Goal: Book appointment/travel/reservation

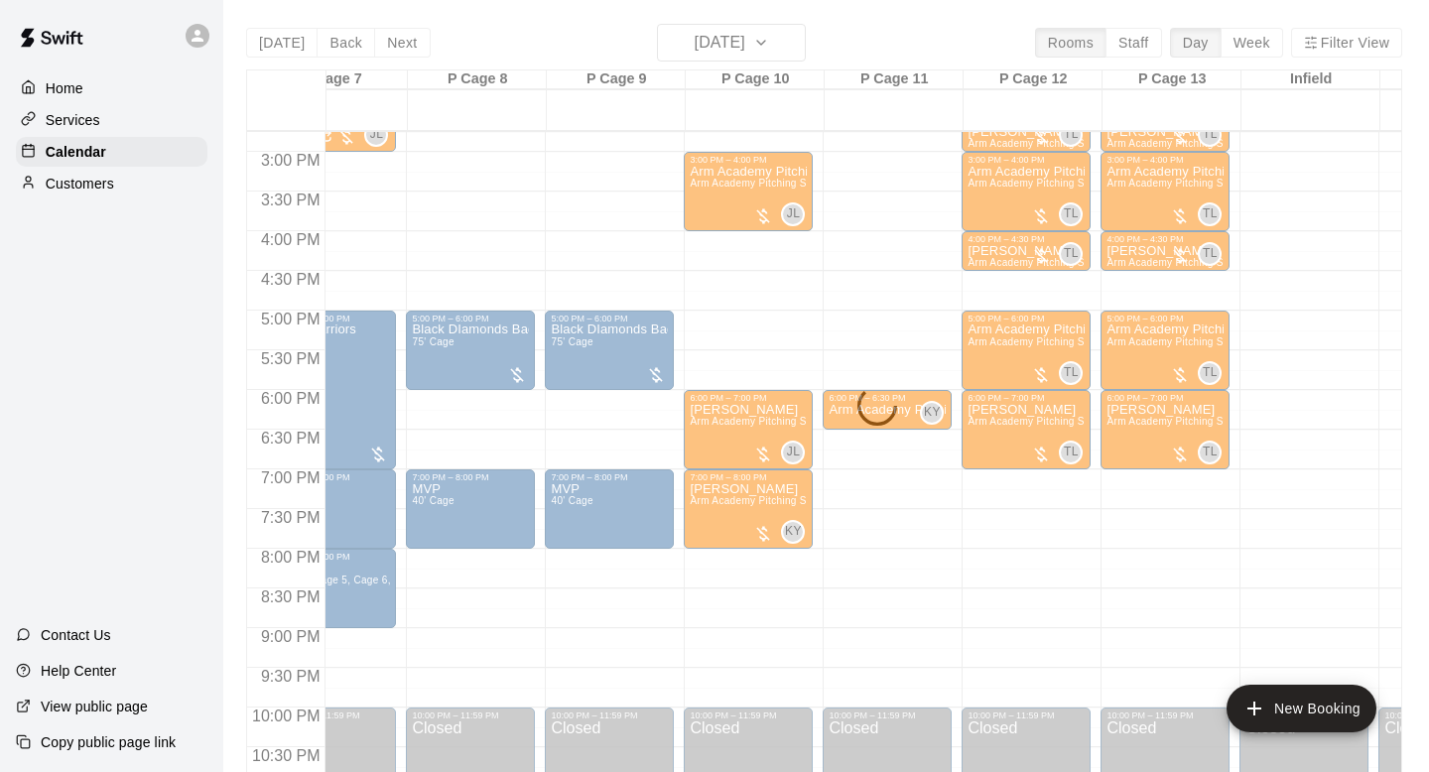
scroll to position [1183, 1169]
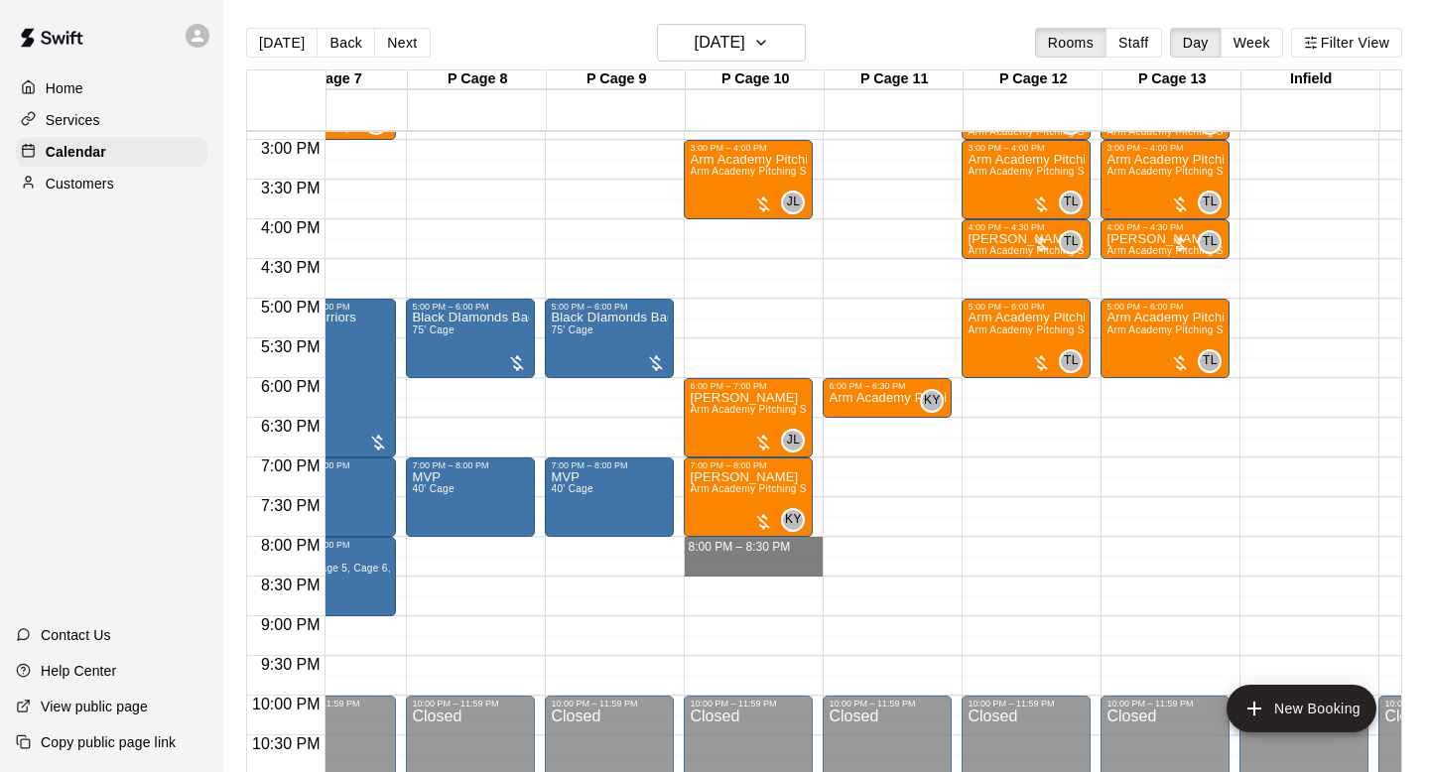
drag, startPoint x: 752, startPoint y: 553, endPoint x: 752, endPoint y: 572, distance: 18.9
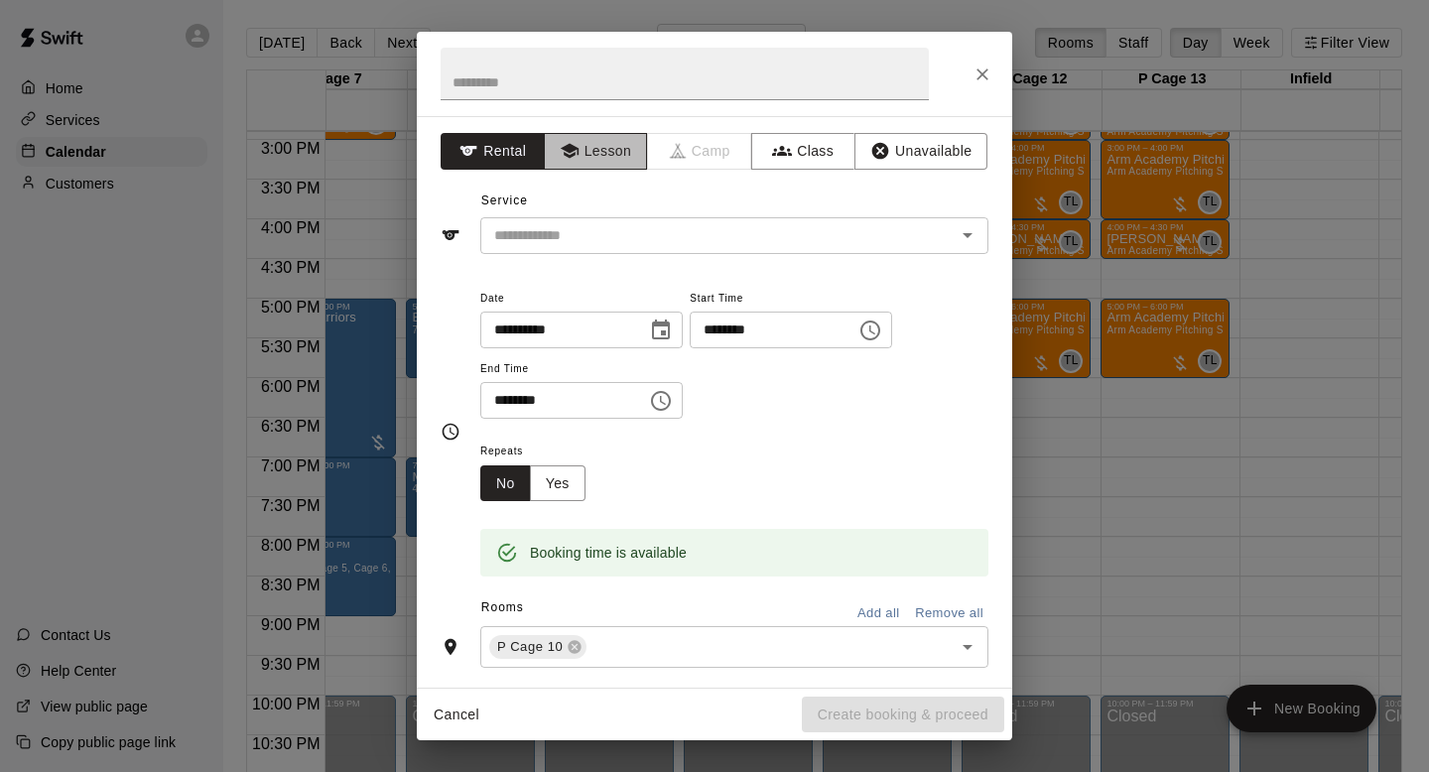
click at [624, 153] on button "Lesson" at bounding box center [596, 151] width 104 height 37
click at [953, 238] on button "Clear" at bounding box center [942, 235] width 28 height 28
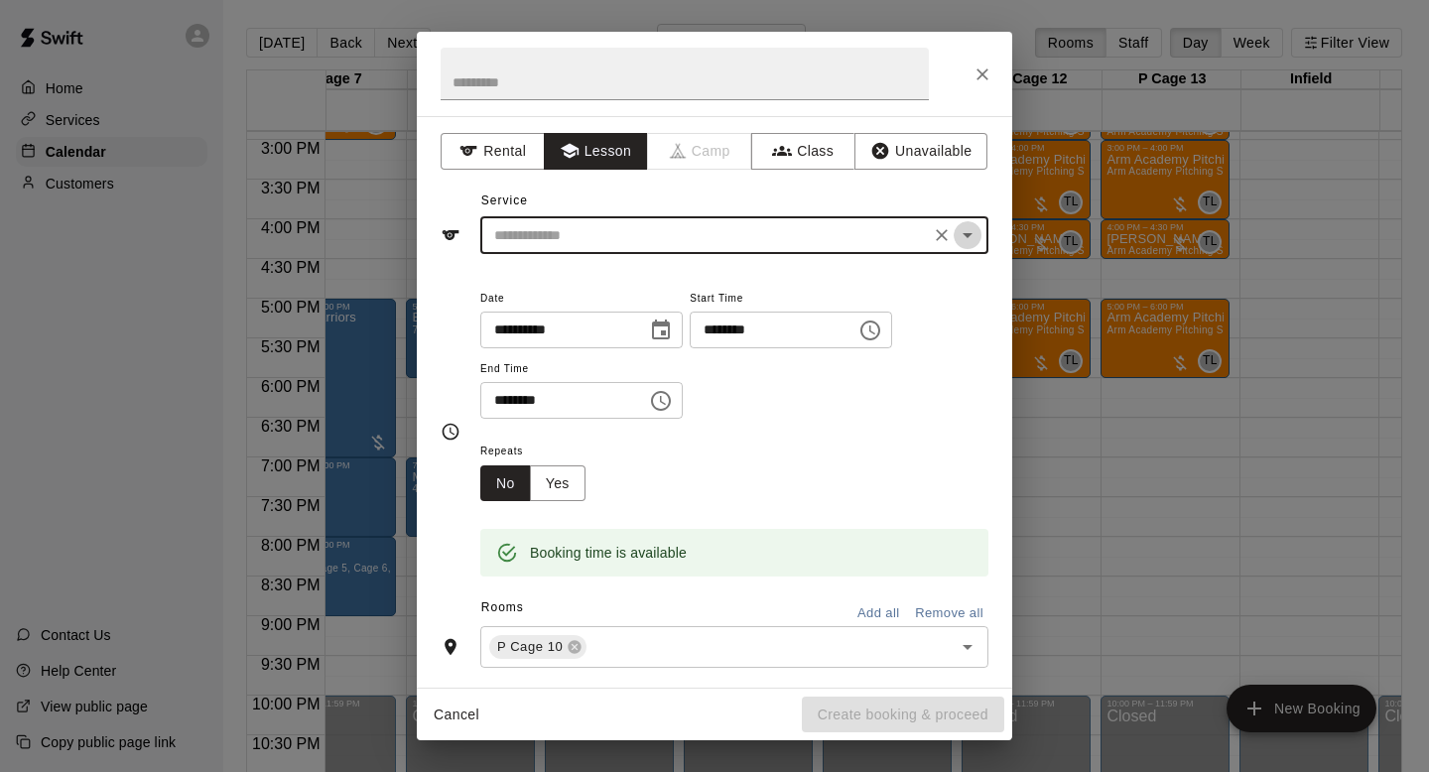
click at [964, 240] on icon "Open" at bounding box center [968, 235] width 24 height 24
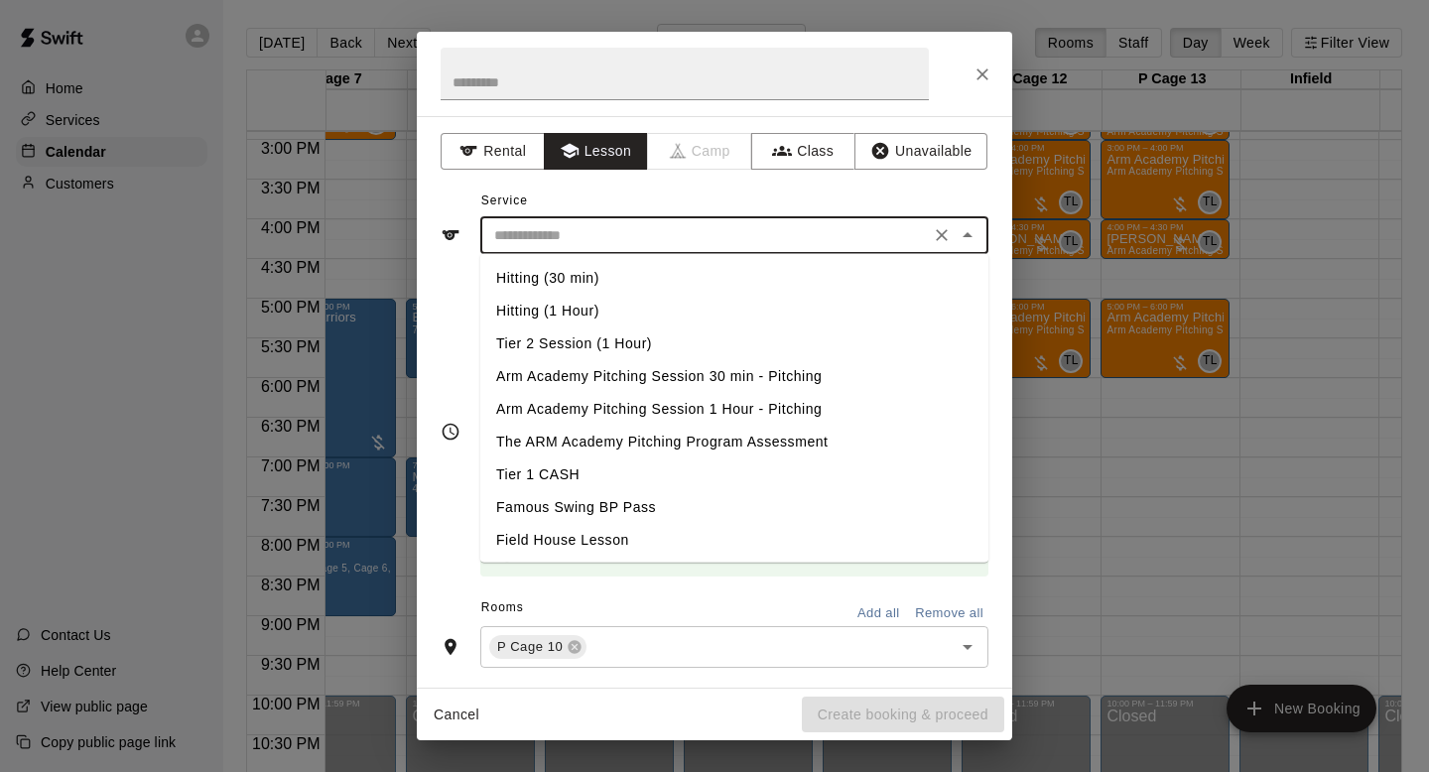
click at [661, 370] on li "Arm Academy Pitching Session 30 min - Pitching" at bounding box center [734, 376] width 508 height 33
type input "**********"
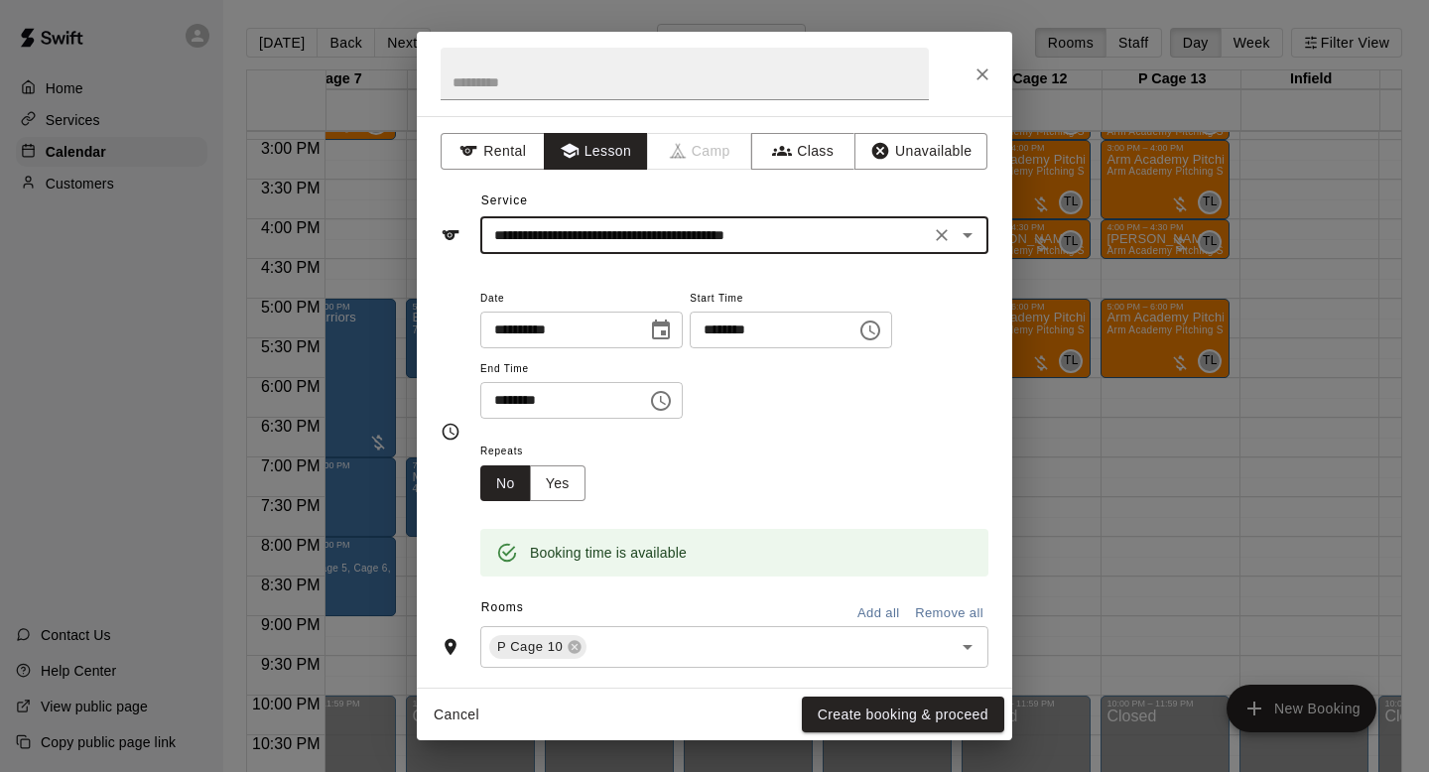
scroll to position [301, 0]
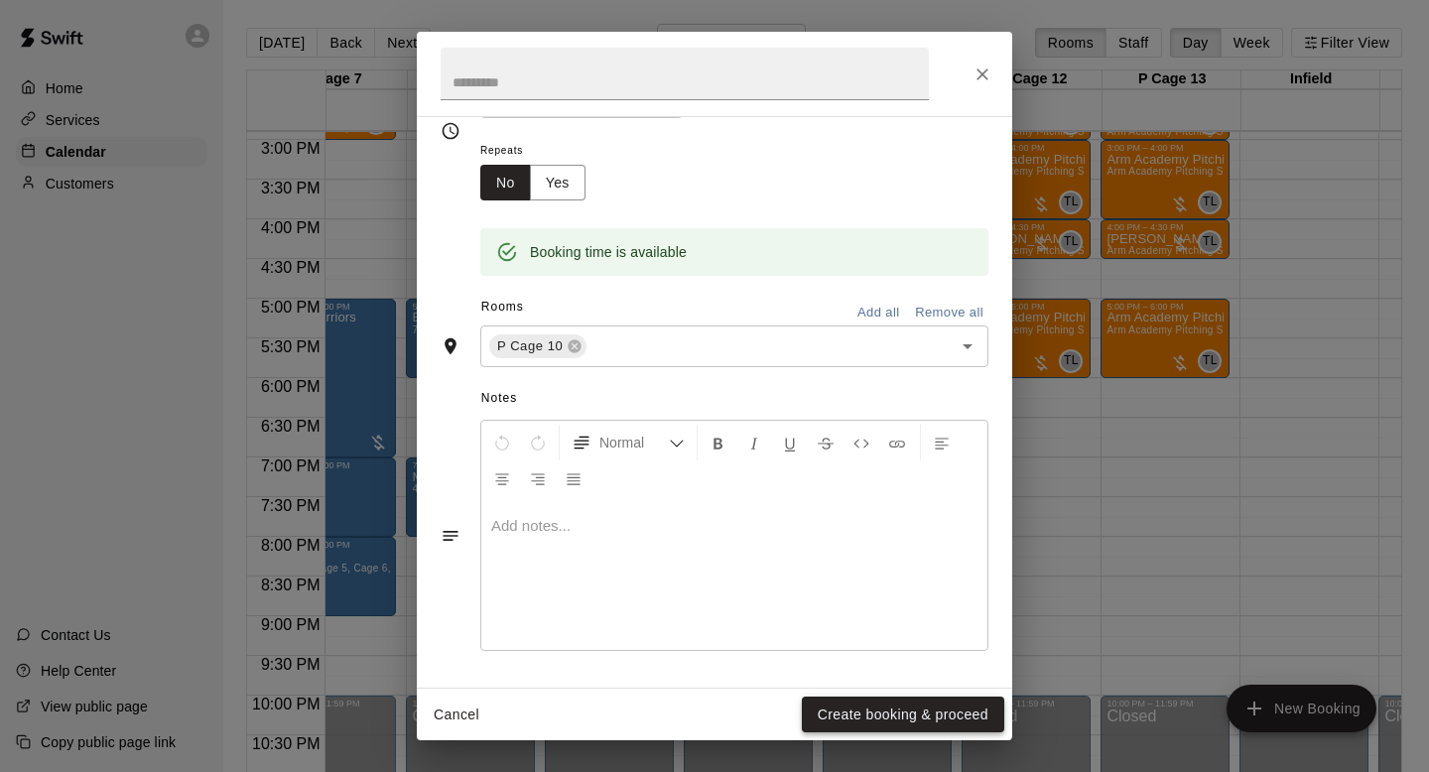
click at [949, 711] on button "Create booking & proceed" at bounding box center [903, 715] width 203 height 37
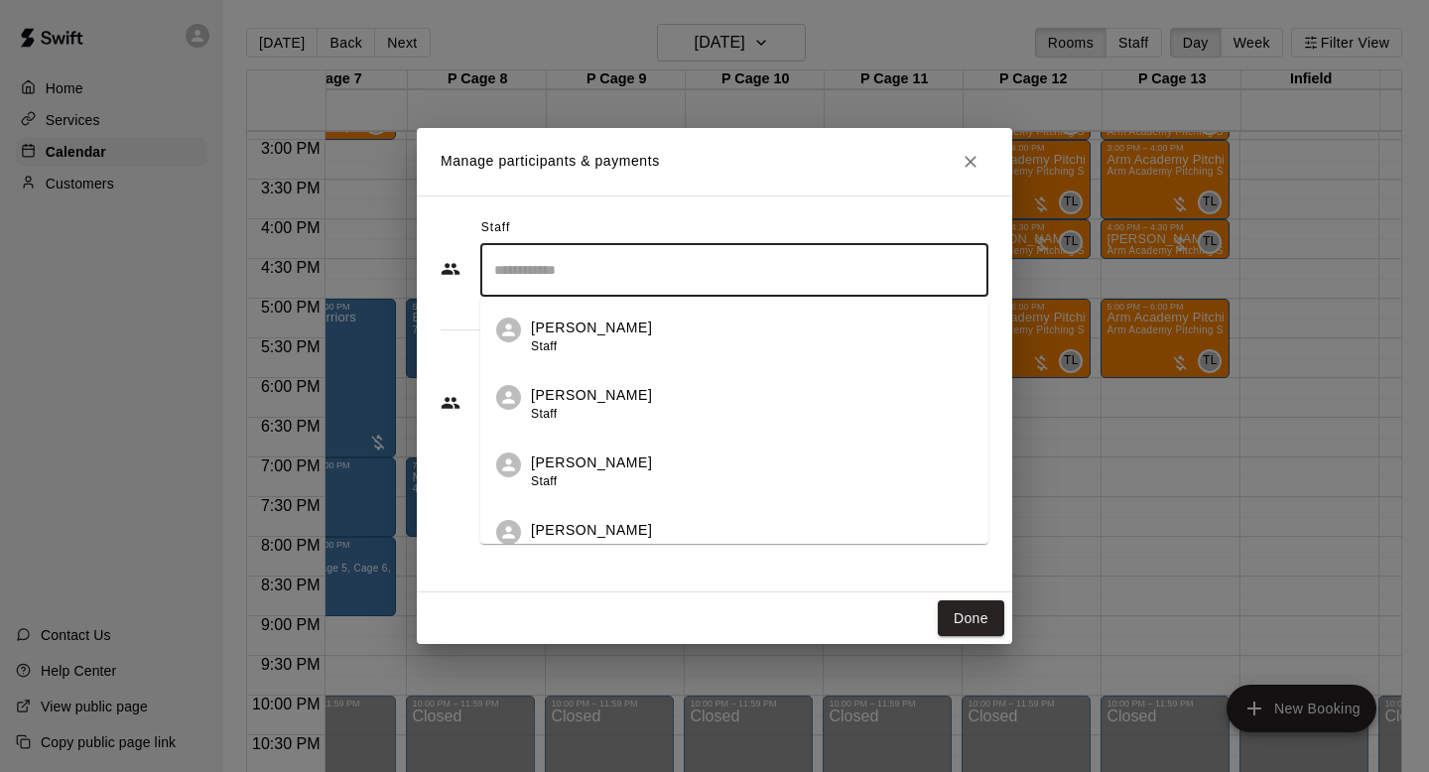
click at [553, 275] on input "Search staff" at bounding box center [734, 270] width 490 height 35
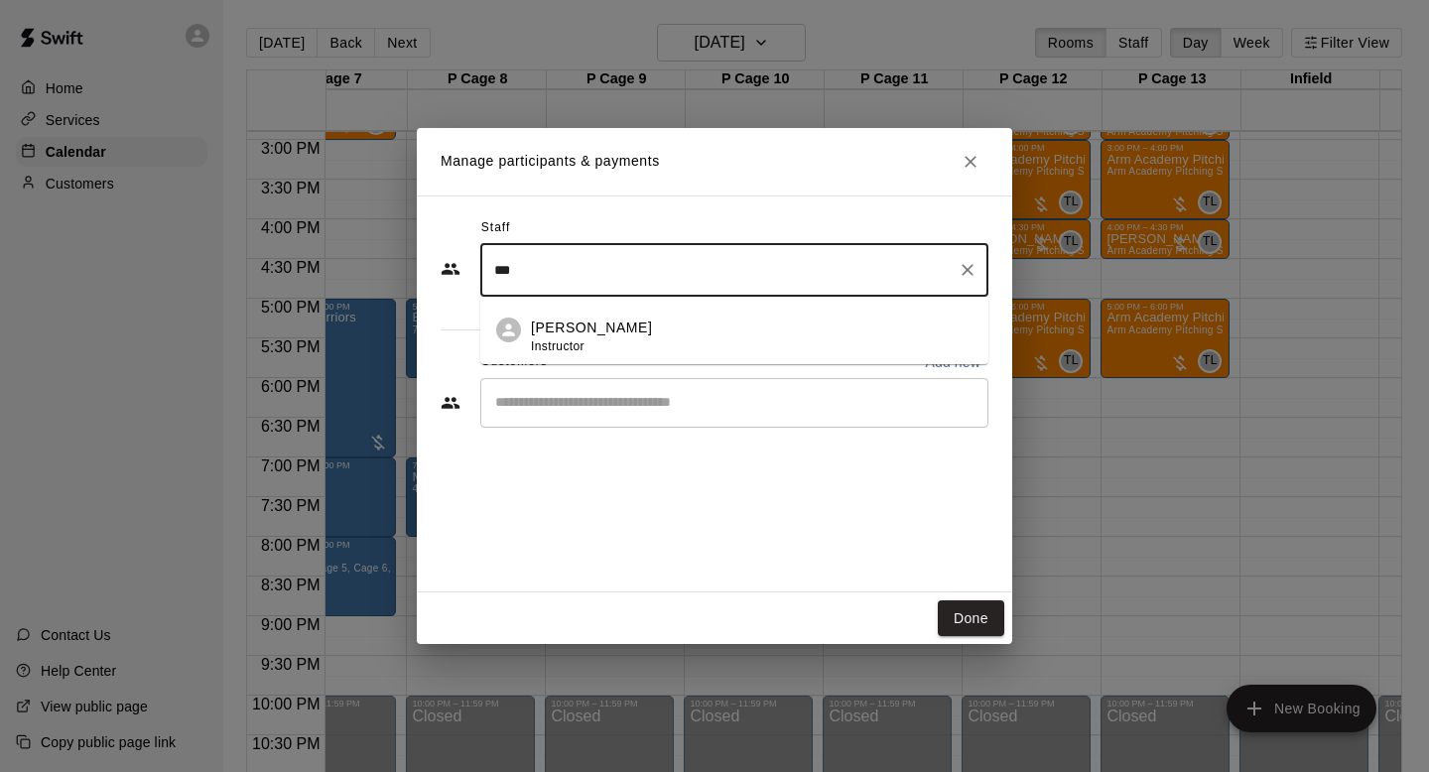
click at [576, 347] on span "Instructor" at bounding box center [558, 346] width 54 height 14
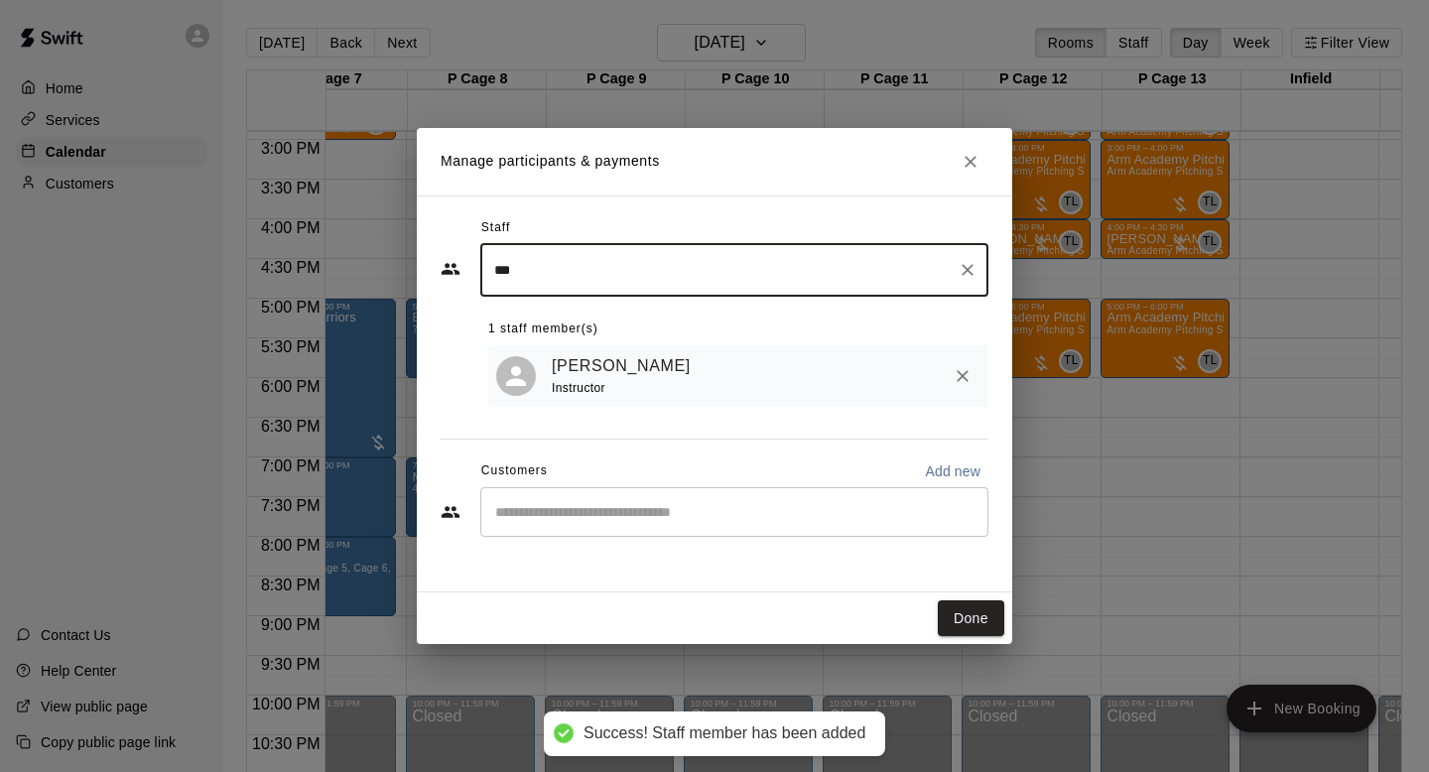
type input "***"
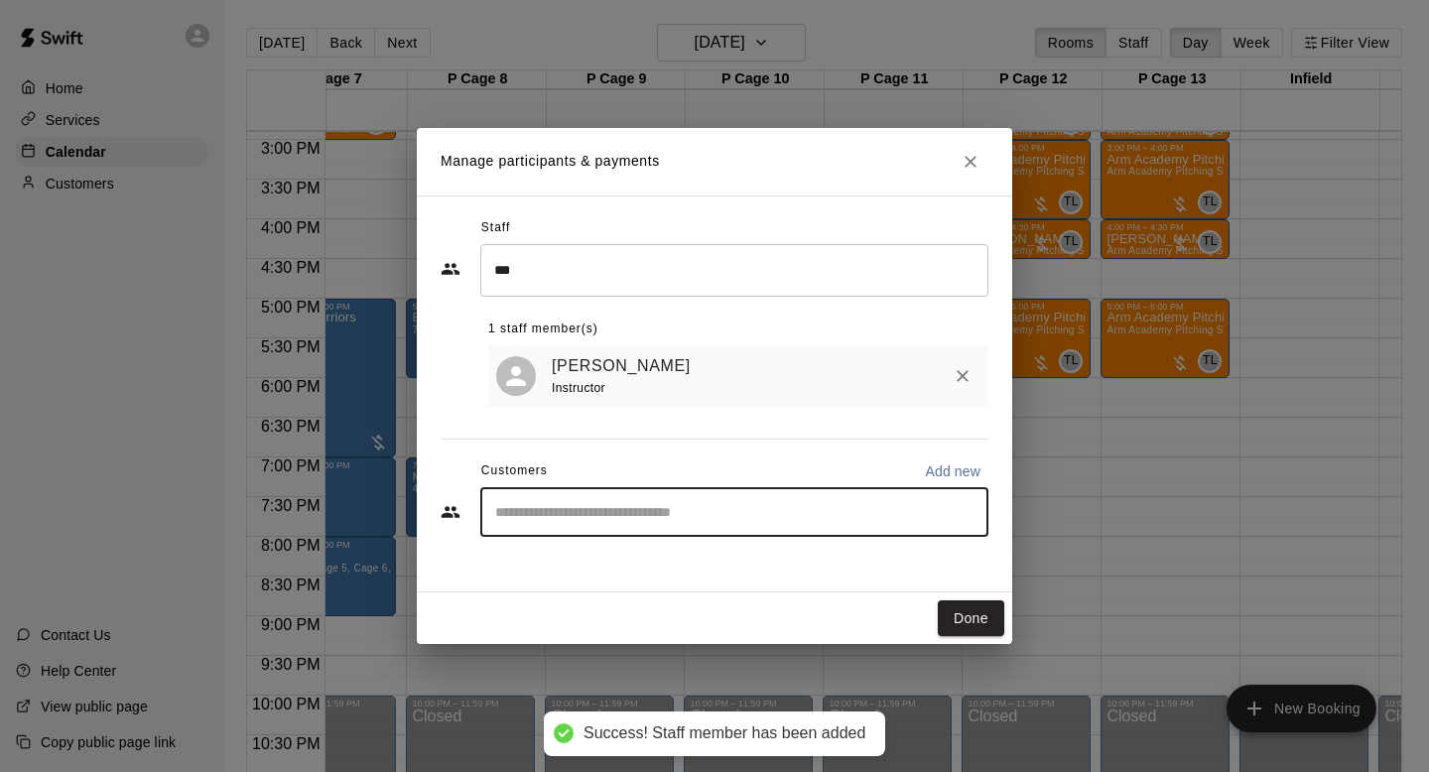
click at [608, 509] on input "Start typing to search customers..." at bounding box center [734, 512] width 490 height 20
type input "****"
click at [588, 574] on span "[EMAIL_ADDRESS][DOMAIN_NAME]" at bounding box center [642, 581] width 213 height 14
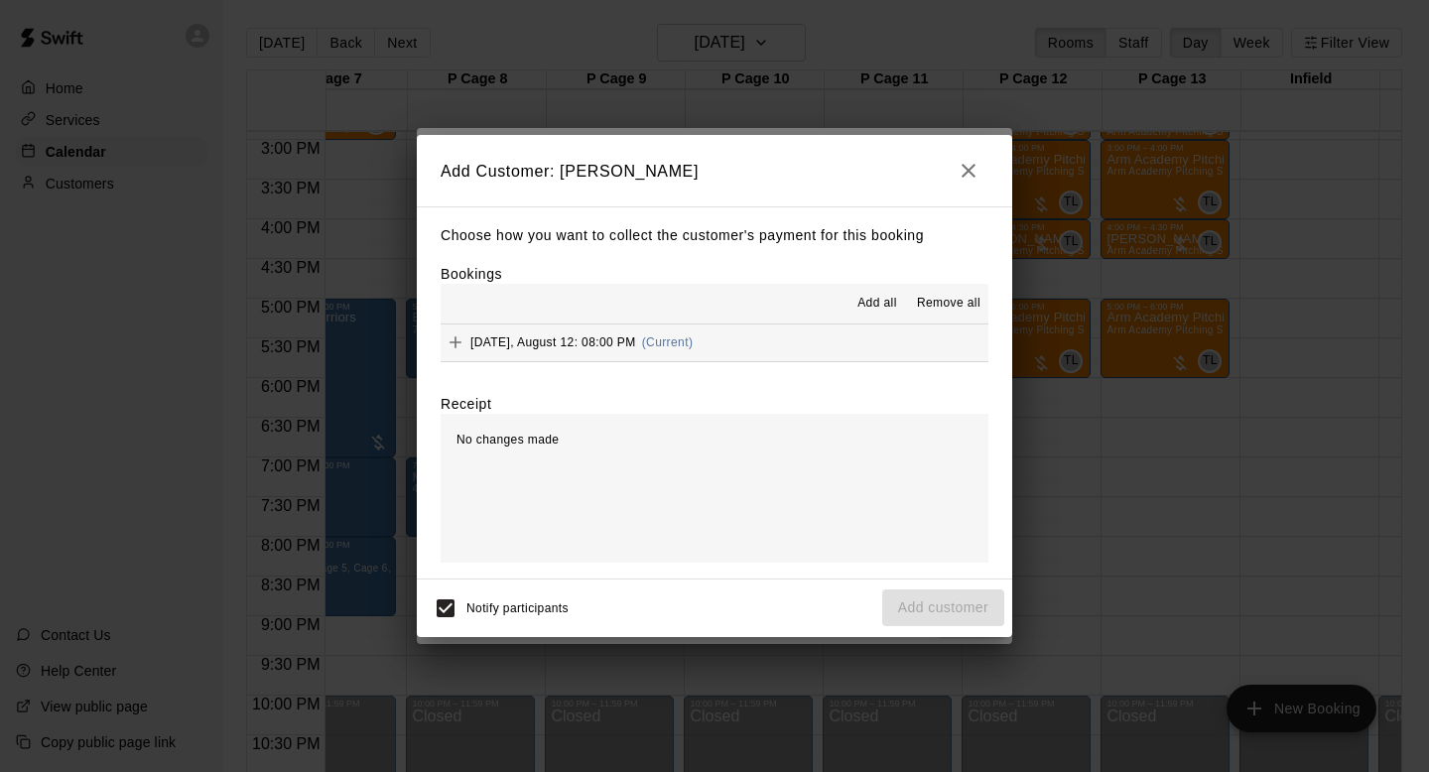
click at [865, 298] on span "Add all" at bounding box center [878, 304] width 40 height 20
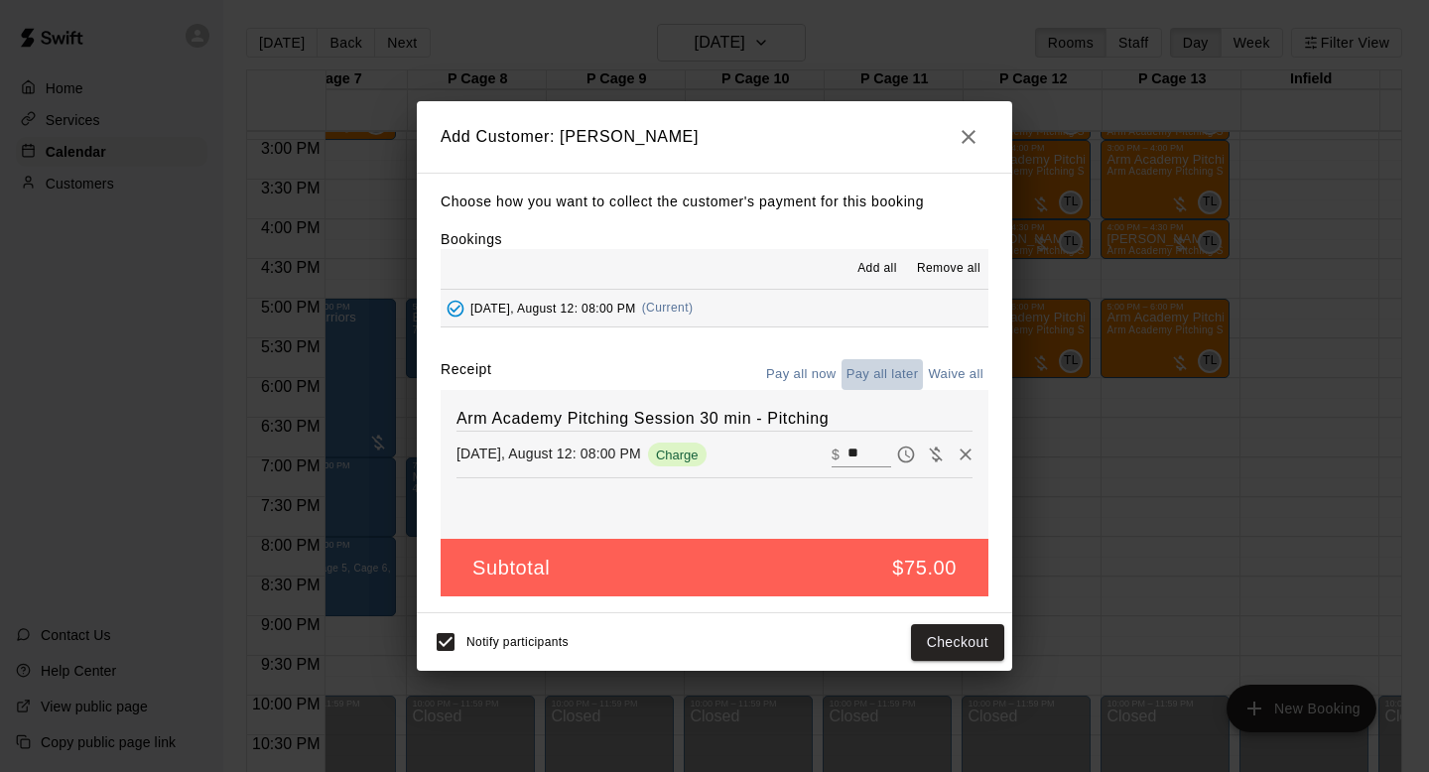
click at [875, 369] on button "Pay all later" at bounding box center [883, 374] width 82 height 31
click at [972, 638] on button "Add customer" at bounding box center [943, 642] width 122 height 37
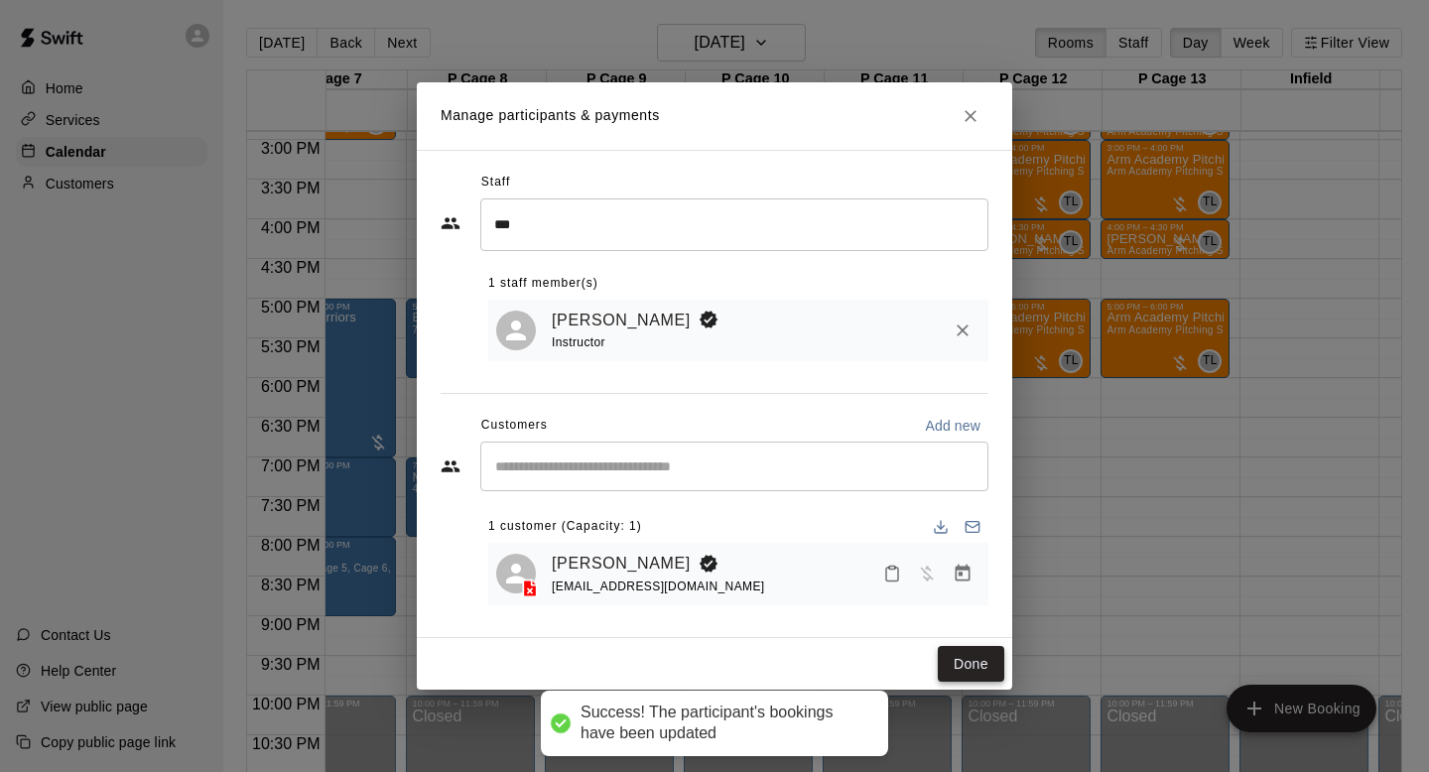
click at [976, 660] on button "Done" at bounding box center [971, 664] width 67 height 37
